Goal: Use online tool/utility

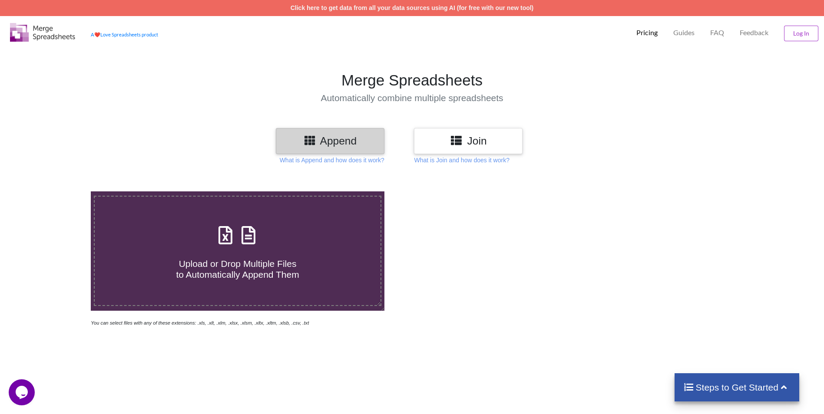
click at [458, 141] on icon at bounding box center [456, 140] width 13 height 11
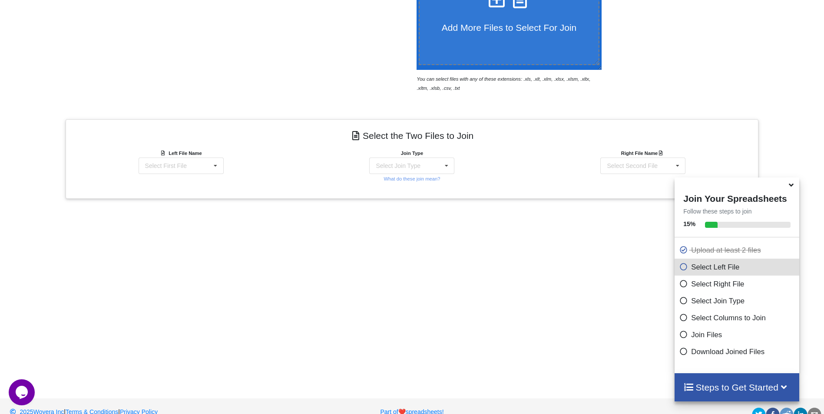
scroll to position [258, 0]
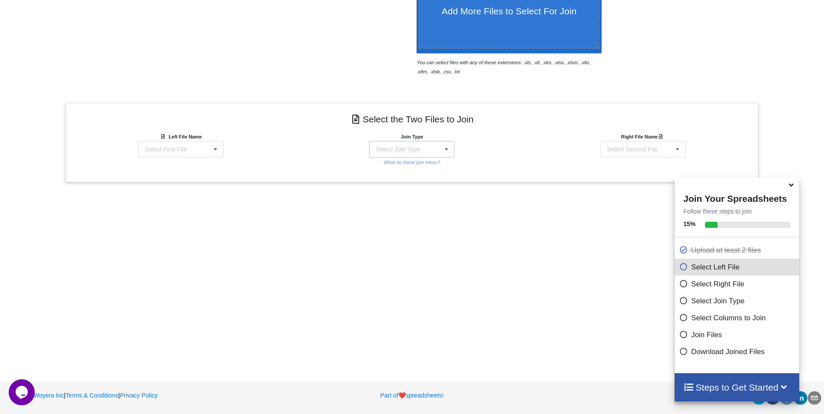
click at [435, 149] on div "Select Join Type INNER JOIN LEFT JOIN RIGHT JOIN FULL JOIN" at bounding box center [411, 149] width 85 height 17
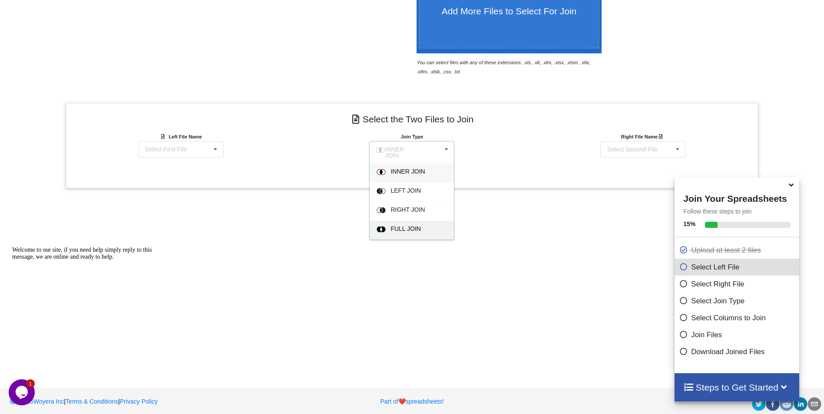
click at [399, 231] on div "FULL JOIN" at bounding box center [417, 230] width 53 height 9
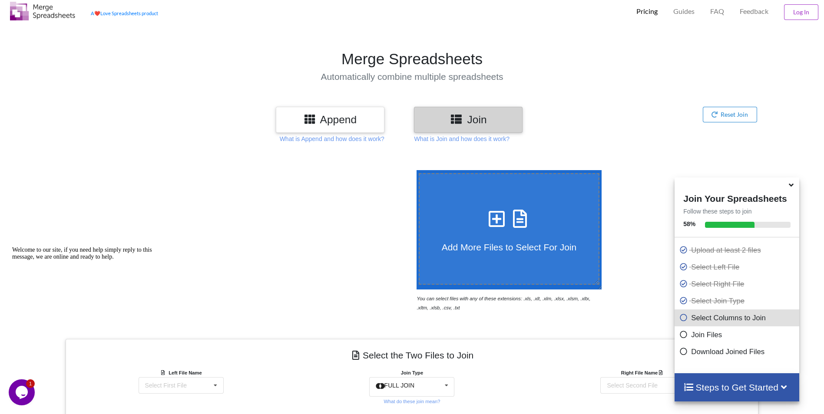
scroll to position [0, 0]
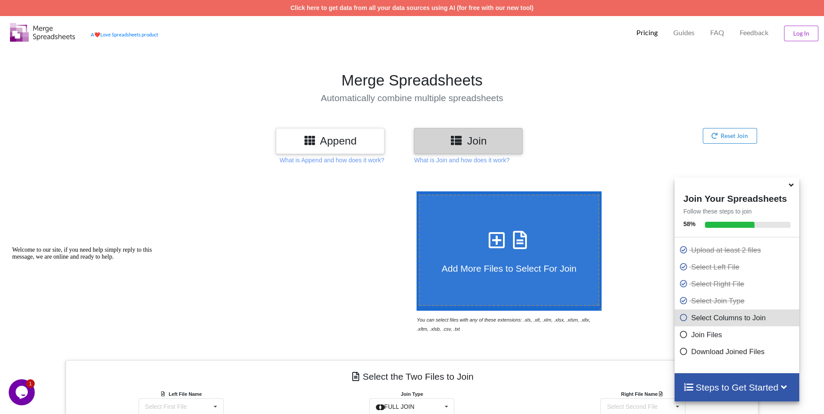
click at [701, 318] on p "Select Columns to Join" at bounding box center [738, 318] width 118 height 11
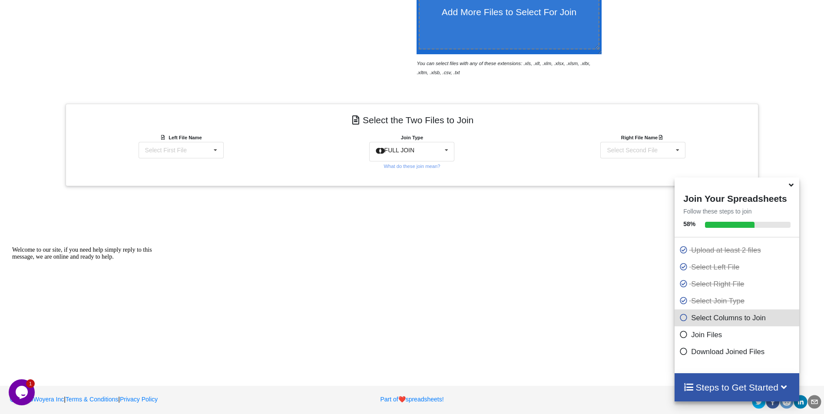
scroll to position [261, 0]
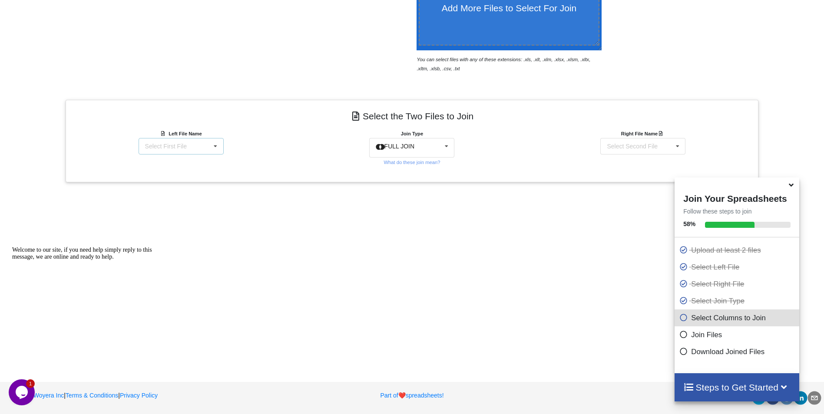
click at [192, 147] on div "Select First File EVS00046790.xlsx : Session check-Ins EVS00046791.xlsx : Sessi…" at bounding box center [181, 146] width 85 height 17
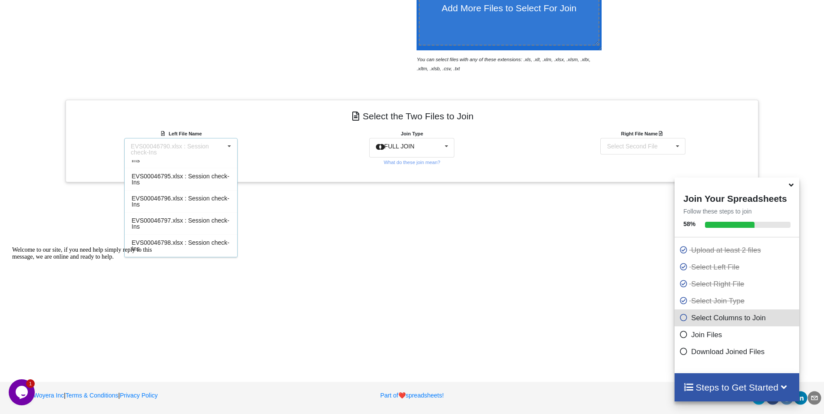
scroll to position [0, 0]
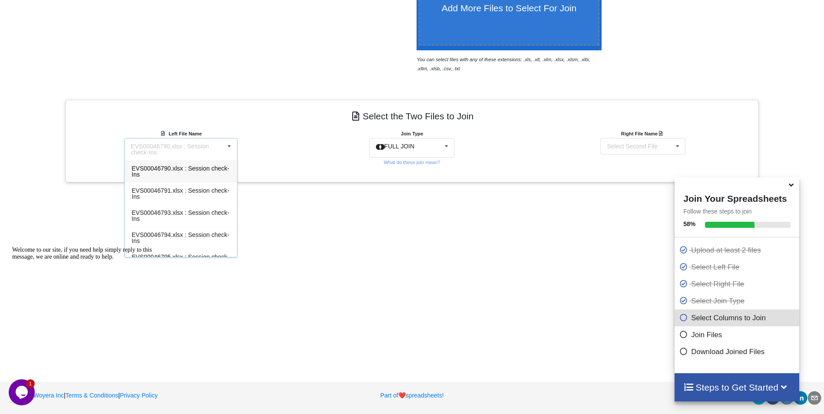
click at [188, 174] on div "EVS00046790.xlsx : Session check-Ins" at bounding box center [181, 171] width 112 height 22
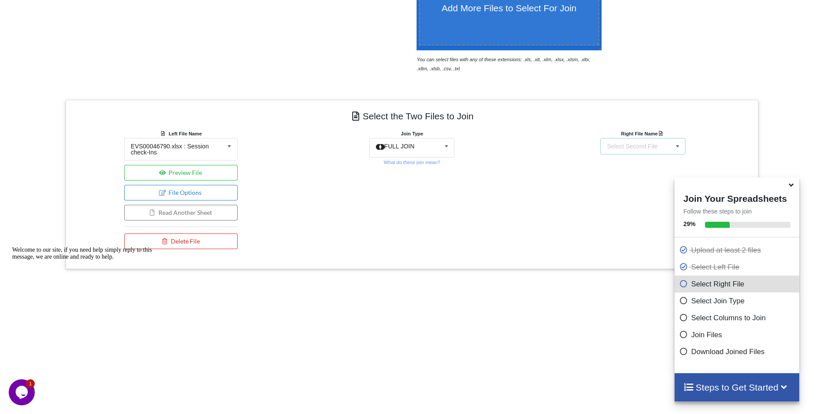
click at [624, 143] on div "Select Second File" at bounding box center [632, 146] width 51 height 6
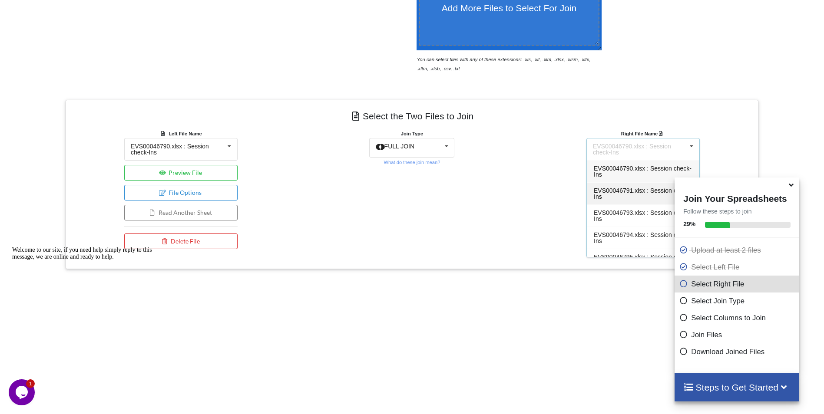
click at [641, 193] on span "EVS00046791.xlsx : Session check-Ins" at bounding box center [643, 193] width 98 height 13
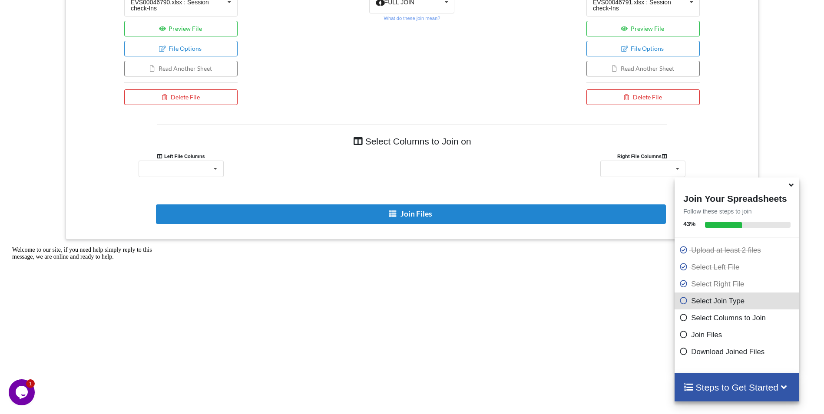
scroll to position [409, 0]
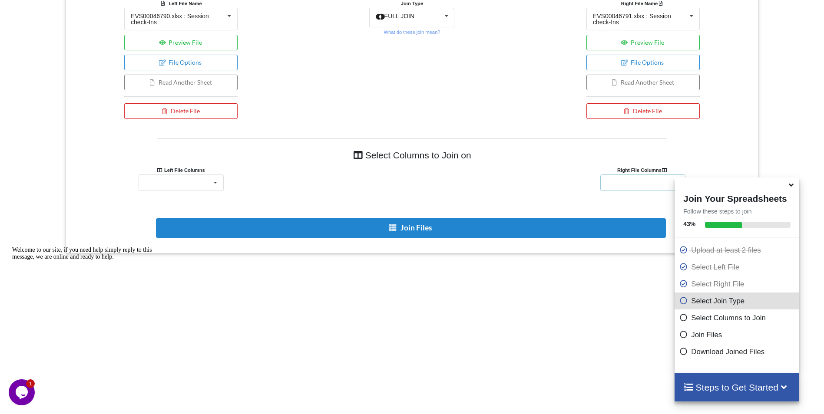
click at [619, 186] on div "(Do Not Modify) Check-in (Do Not Modify) Row Checksum (Do Not Modify) Modified …" at bounding box center [642, 183] width 85 height 17
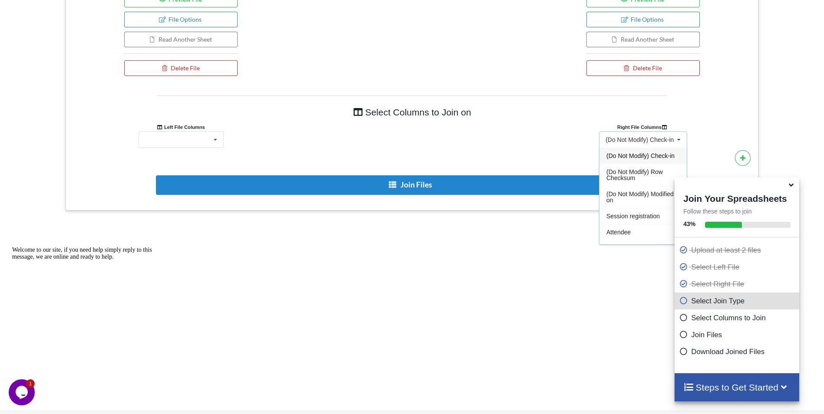
scroll to position [452, 0]
